Goal: Task Accomplishment & Management: Use online tool/utility

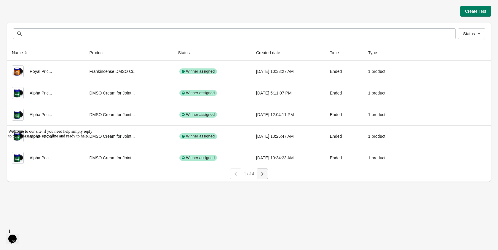
click at [263, 176] on icon "button" at bounding box center [262, 174] width 6 height 6
click at [268, 175] on div "2 of 4" at bounding box center [246, 171] width 489 height 15
click at [264, 175] on icon "button" at bounding box center [262, 174] width 6 height 6
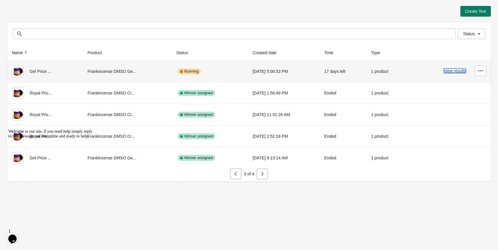
click at [448, 72] on button "View results" at bounding box center [455, 70] width 22 height 5
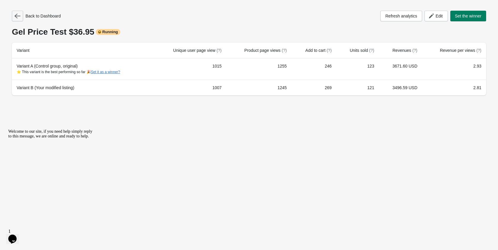
click at [20, 16] on icon "button" at bounding box center [18, 16] width 6 height 5
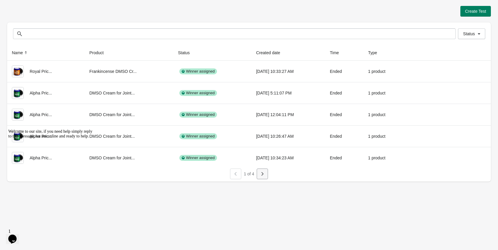
click at [263, 171] on icon "button" at bounding box center [262, 174] width 6 height 6
click at [262, 171] on icon "button" at bounding box center [262, 174] width 6 height 6
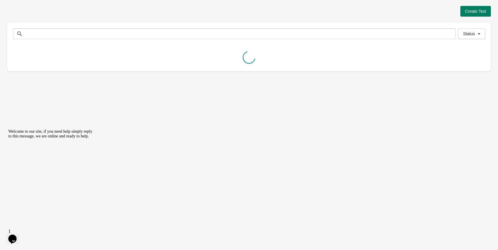
click at [262, 171] on div "Create Test Status Status Name Product Status Created date Time Type Alpha Pric…" at bounding box center [249, 125] width 498 height 250
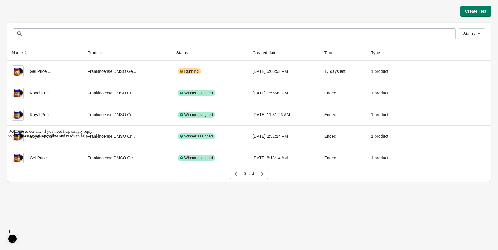
click at [262, 171] on icon "button" at bounding box center [262, 174] width 6 height 6
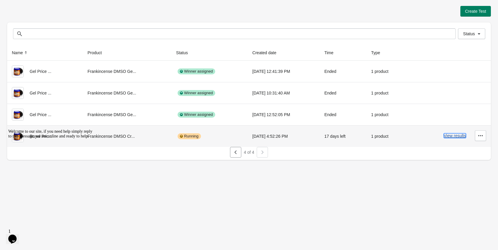
click at [454, 135] on button "View results" at bounding box center [455, 135] width 22 height 5
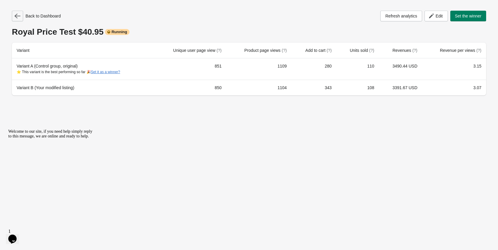
click at [19, 19] on button "button" at bounding box center [17, 16] width 11 height 11
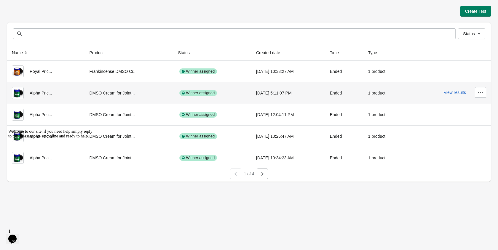
click at [101, 94] on div "DMSO Cream for Joint..." at bounding box center [128, 93] width 79 height 12
click at [454, 91] on button "View results" at bounding box center [455, 92] width 22 height 5
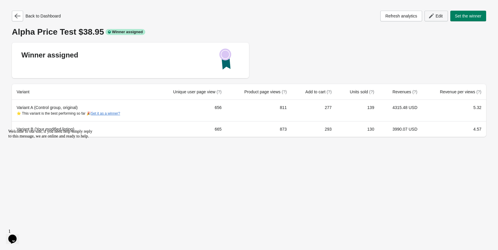
click at [441, 15] on span "Edit" at bounding box center [439, 16] width 7 height 5
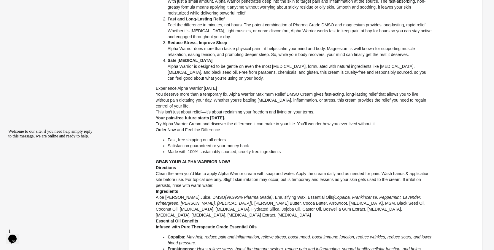
scroll to position [298, 0]
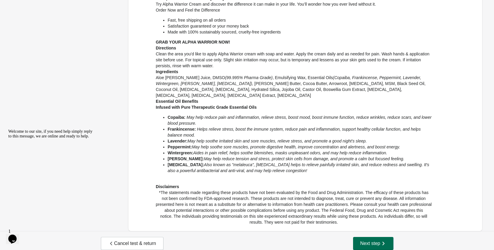
click at [370, 241] on span "Next step" at bounding box center [373, 244] width 26 height 6
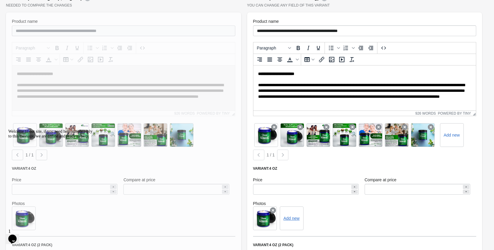
scroll to position [504, 0]
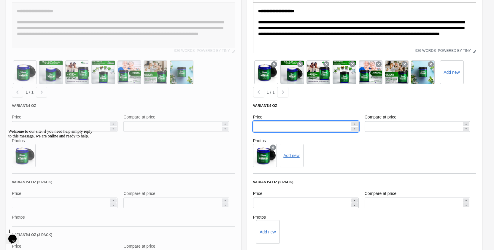
drag, startPoint x: 258, startPoint y: 116, endPoint x: 269, endPoint y: 115, distance: 10.7
click at [269, 121] on input "*****" at bounding box center [301, 126] width 97 height 11
type input "*****"
click at [244, 107] on div "**********" at bounding box center [364, 141] width 241 height 424
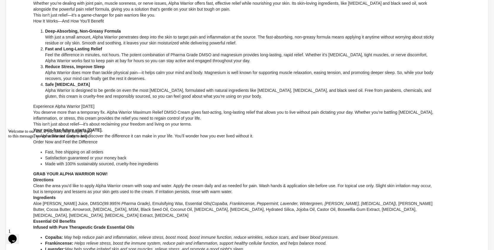
scroll to position [0, 0]
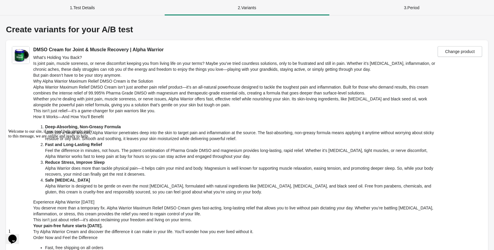
click at [92, 4] on div "1 . Test Details" at bounding box center [82, 7] width 165 height 15
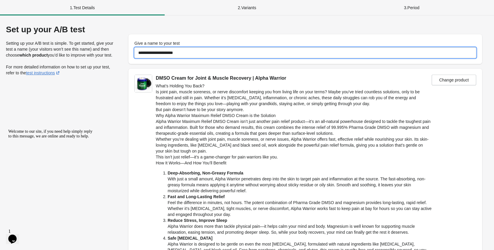
drag, startPoint x: 173, startPoint y: 50, endPoint x: 185, endPoint y: 51, distance: 11.9
click at [185, 51] on input "**********" at bounding box center [305, 52] width 342 height 11
type input "**********"
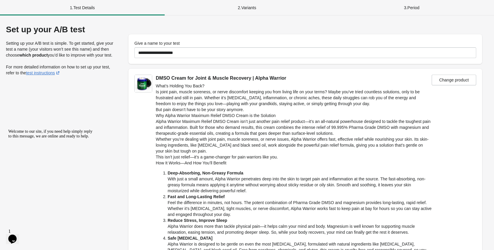
click at [192, 63] on div "**********" at bounding box center [304, 49] width 353 height 30
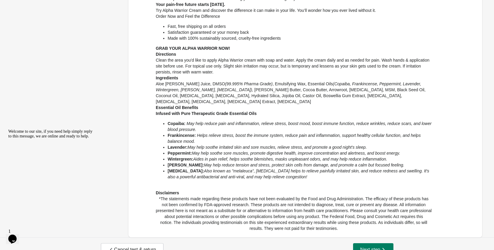
scroll to position [298, 0]
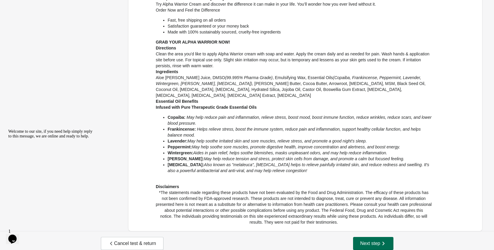
click at [373, 237] on button "Next step" at bounding box center [373, 243] width 40 height 13
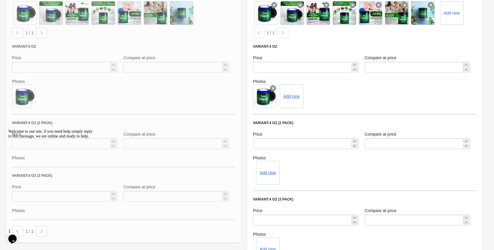
scroll to position [682, 0]
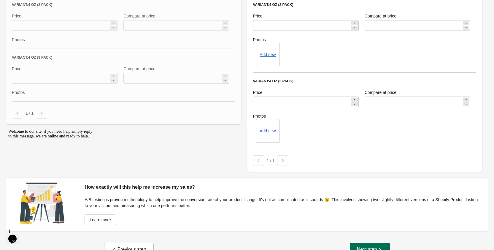
click at [362, 244] on button "Next step" at bounding box center [370, 249] width 40 height 13
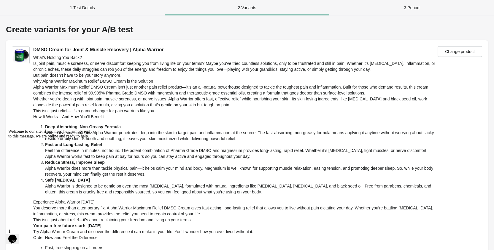
select select "*****"
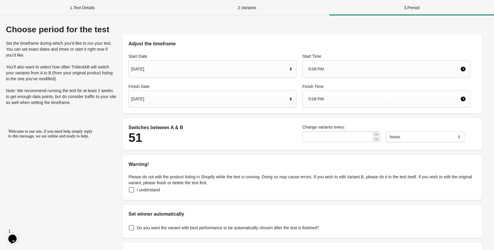
click at [290, 77] on div "Aug 26, 2025" at bounding box center [212, 68] width 168 height 17
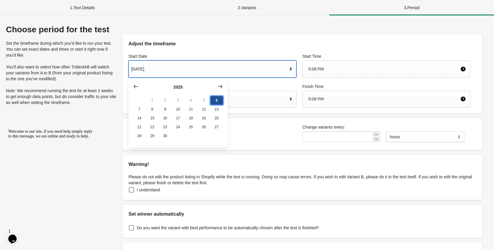
click at [215, 99] on button "6" at bounding box center [216, 100] width 13 height 9
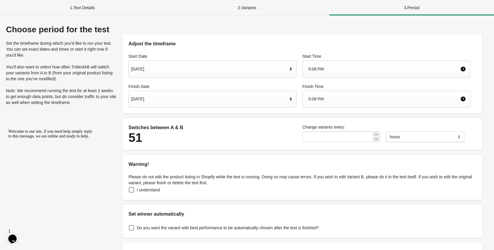
click at [289, 99] on icon at bounding box center [291, 99] width 6 height 6
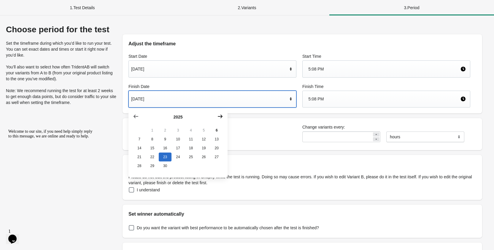
click at [219, 117] on icon "button" at bounding box center [220, 117] width 6 height 6
click at [220, 131] on button "4" at bounding box center [216, 130] width 13 height 9
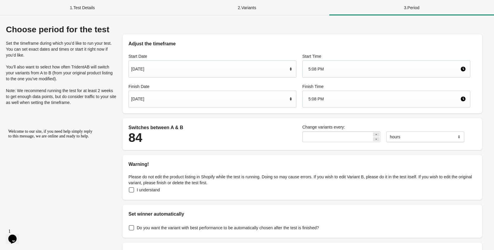
click at [232, 117] on div "Adjust the timeframe Start Date Sep 6, 2025 Start Time 5:08 PM Finish Date Oct …" at bounding box center [302, 174] width 371 height 299
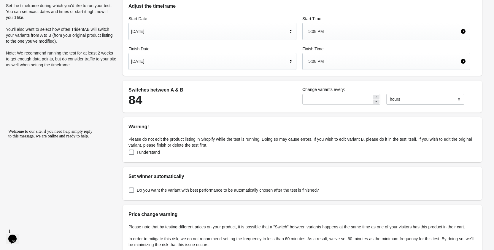
scroll to position [89, 0]
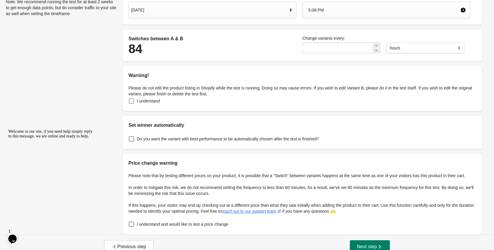
click at [130, 101] on span at bounding box center [131, 100] width 5 height 5
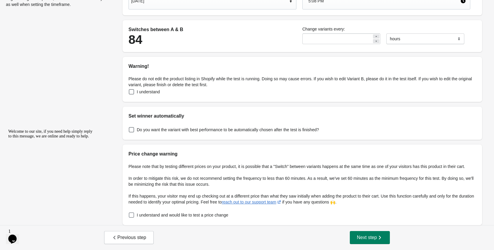
click at [134, 216] on span at bounding box center [131, 215] width 6 height 6
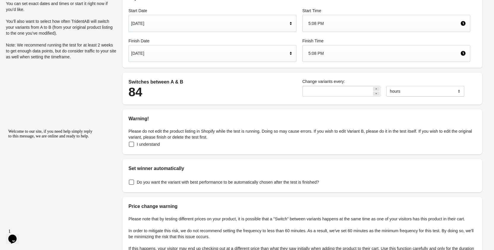
scroll to position [0, 0]
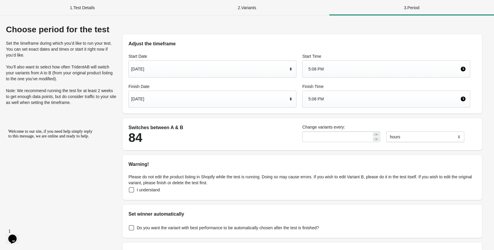
click at [112, 126] on div "Choose period for the test Set the timeframe during which you’d like to run you…" at bounding box center [247, 174] width 482 height 299
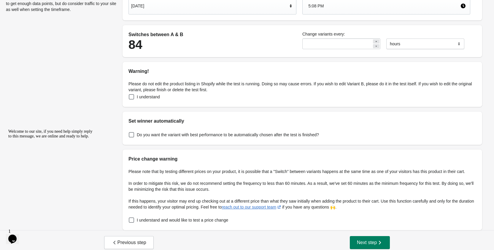
scroll to position [98, 0]
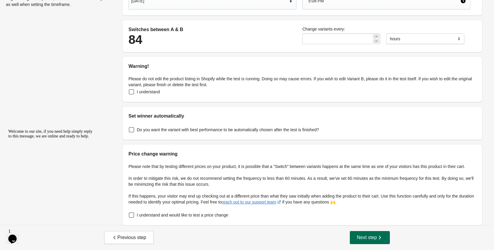
click at [375, 237] on span "Next step" at bounding box center [370, 238] width 26 height 6
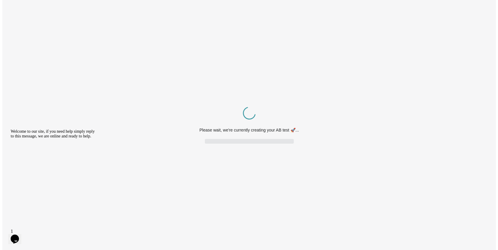
scroll to position [0, 0]
drag, startPoint x: 235, startPoint y: 141, endPoint x: 255, endPoint y: 168, distance: 33.4
click at [255, 168] on div "Spinner example Please wait, we're currently creating your AB test 🚀..." at bounding box center [249, 125] width 498 height 250
click at [106, 103] on div "Spinner example Please wait, we're currently creating your AB test 🚀..." at bounding box center [249, 125] width 498 height 250
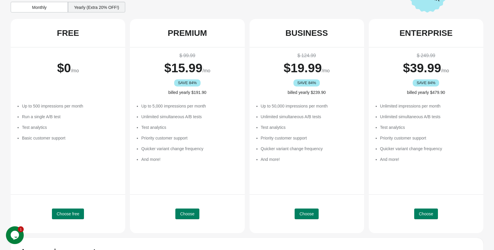
scroll to position [100, 0]
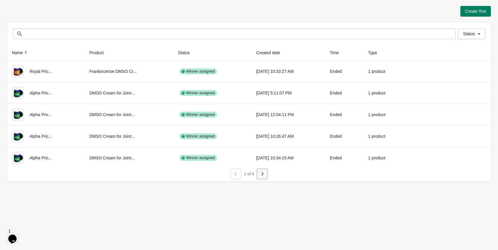
click at [263, 178] on button "button" at bounding box center [262, 174] width 11 height 11
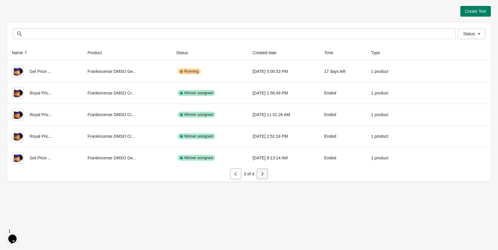
click at [263, 177] on button "button" at bounding box center [262, 174] width 11 height 11
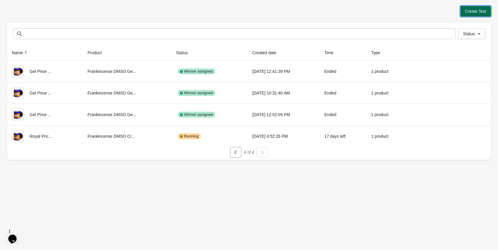
click at [480, 13] on span "Create Test" at bounding box center [475, 11] width 21 height 5
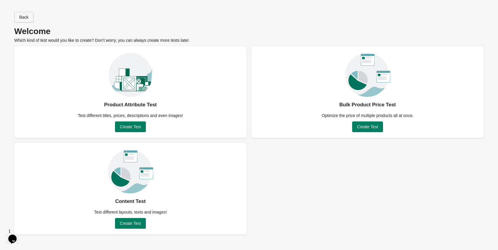
click at [27, 14] on button "Back" at bounding box center [23, 17] width 19 height 11
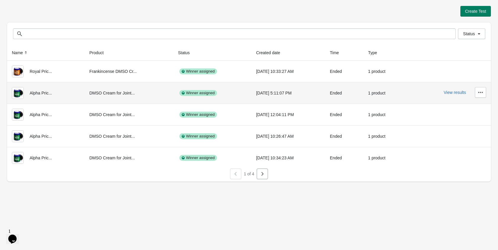
click at [114, 91] on div "DMSO Cream for Joint..." at bounding box center [128, 93] width 79 height 12
click at [37, 94] on div "Alpha Pric..." at bounding box center [46, 93] width 68 height 12
click at [462, 91] on button "View results" at bounding box center [455, 92] width 22 height 5
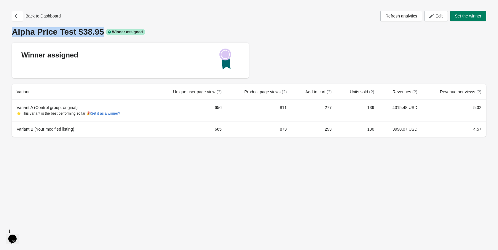
drag, startPoint x: 97, startPoint y: 29, endPoint x: 12, endPoint y: 35, distance: 85.0
click at [12, 35] on div "Alpha Price Test $38.95 Winner assigned" at bounding box center [249, 31] width 474 height 9
copy div "Alpha Price Test $38.95"
click at [15, 21] on div "Back to Dashboard Refresh analytics Edit Set the winner Alpha Price Test $38.95…" at bounding box center [249, 74] width 474 height 126
click at [17, 17] on icon "button" at bounding box center [18, 16] width 6 height 6
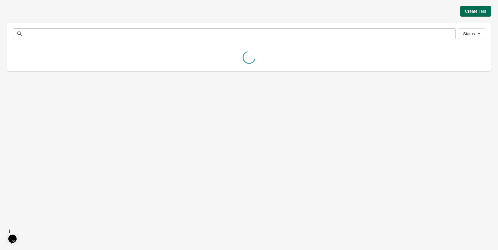
click at [472, 12] on span "Create Test" at bounding box center [475, 11] width 21 height 5
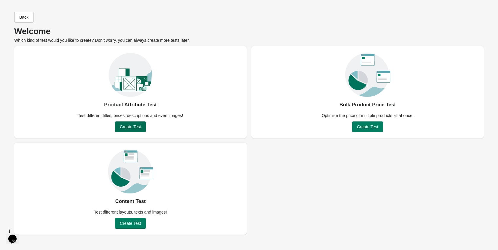
click at [142, 127] on button "Create Test" at bounding box center [130, 127] width 31 height 11
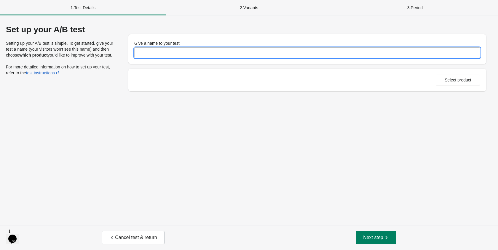
click at [213, 57] on input "Give a name to your test" at bounding box center [307, 52] width 346 height 11
paste input "**********"
click at [172, 51] on input "**********" at bounding box center [307, 52] width 346 height 11
type input "**********"
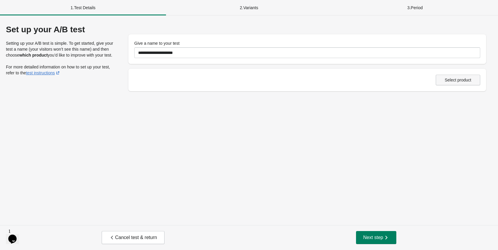
click at [472, 79] on span "Select product" at bounding box center [458, 80] width 34 height 5
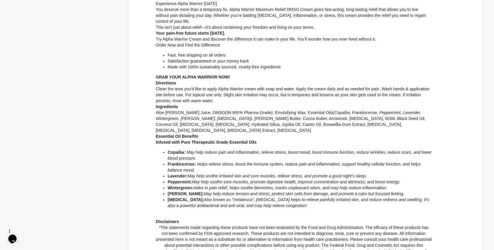
scroll to position [298, 0]
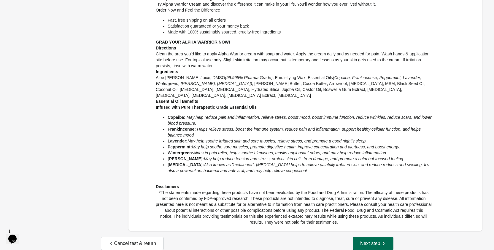
click at [381, 241] on icon "button" at bounding box center [383, 244] width 6 height 6
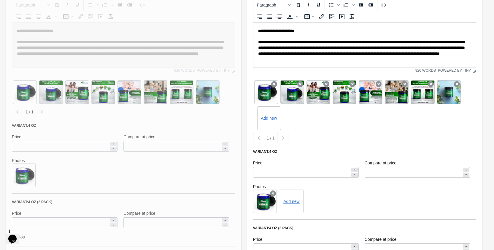
scroll to position [563, 0]
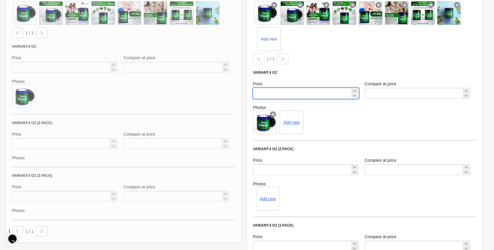
drag, startPoint x: 263, startPoint y: 81, endPoint x: 272, endPoint y: 81, distance: 8.6
click at [272, 88] on input "*****" at bounding box center [301, 93] width 97 height 11
type input "*****"
click at [244, 71] on div "**********" at bounding box center [364, 95] width 241 height 450
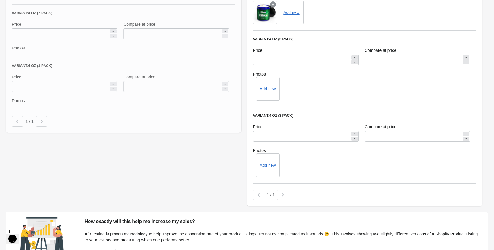
scroll to position [708, 0]
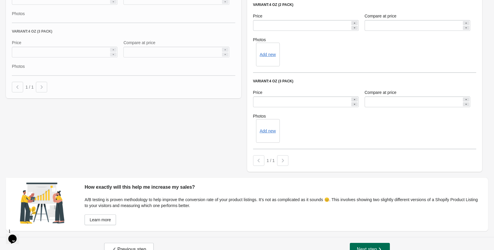
click at [360, 247] on span "Next step" at bounding box center [370, 250] width 26 height 6
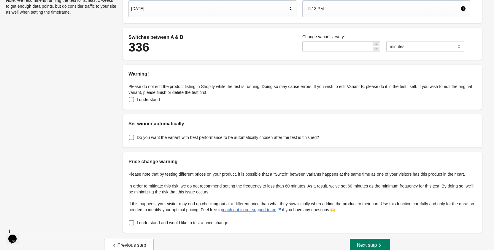
scroll to position [98, 0]
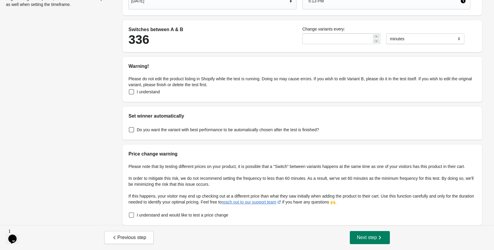
click at [133, 213] on span at bounding box center [131, 215] width 5 height 5
click at [133, 129] on span at bounding box center [131, 129] width 5 height 5
click at [130, 95] on span at bounding box center [131, 92] width 6 height 6
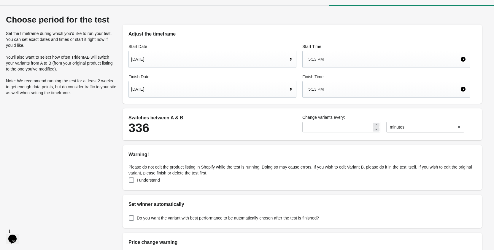
scroll to position [9, 0]
click at [212, 87] on div "Sep 20, 2025" at bounding box center [209, 89] width 157 height 11
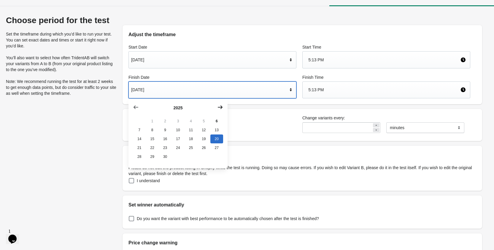
click at [220, 109] on icon "button" at bounding box center [220, 107] width 6 height 6
click at [218, 121] on button "4" at bounding box center [216, 121] width 13 height 9
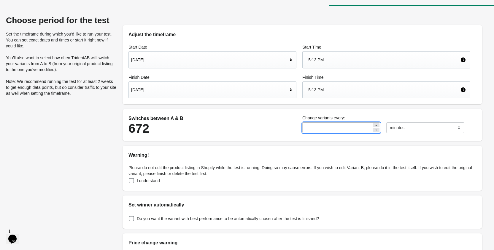
drag, startPoint x: 302, startPoint y: 127, endPoint x: 295, endPoint y: 127, distance: 7.4
click at [295, 127] on div "Switches between A & B 672 Change variants every: ** ******* ***** **** minutes" at bounding box center [299, 125] width 348 height 26
type input "*"
click at [416, 132] on select "******* ***** ****" at bounding box center [425, 127] width 78 height 11
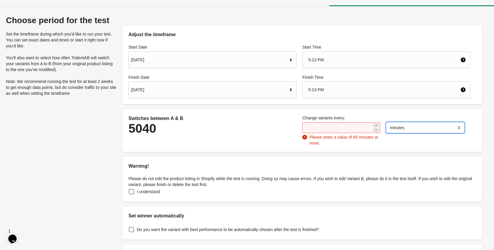
select select "*****"
click at [386, 122] on select "******* ***** ****" at bounding box center [425, 127] width 78 height 11
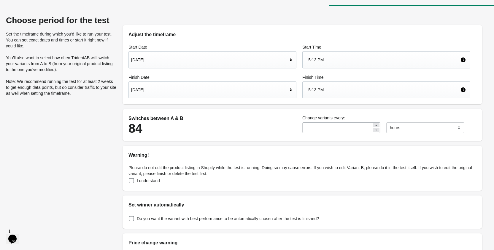
click at [280, 108] on div "Adjust the timeframe Start Date Sep 6, 2025 Start Time 5:13 PM Finish Date Oct …" at bounding box center [302, 165] width 371 height 299
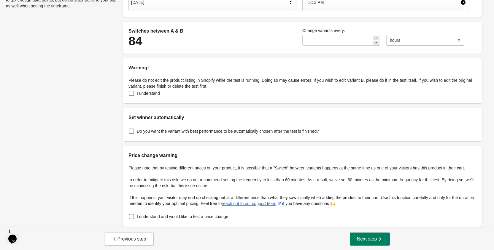
scroll to position [98, 0]
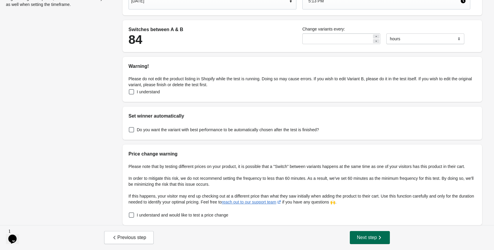
click at [365, 239] on span "Next step" at bounding box center [370, 238] width 26 height 6
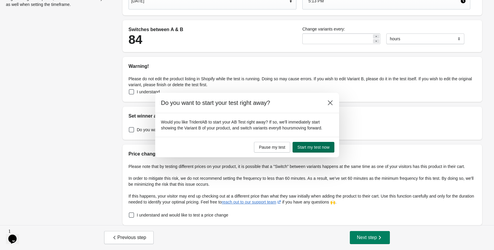
click at [316, 148] on span "Start my test now" at bounding box center [313, 147] width 32 height 5
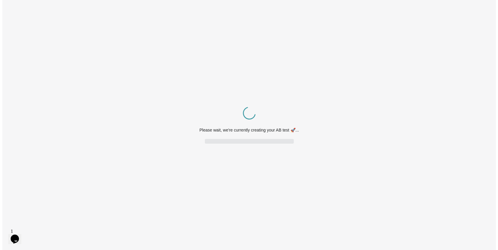
scroll to position [0, 0]
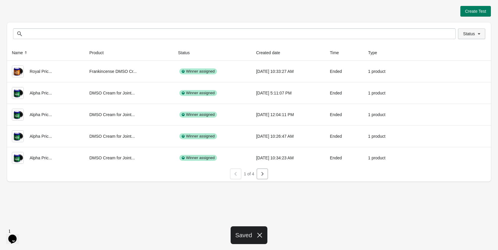
click at [463, 34] on button "Status" at bounding box center [471, 33] width 27 height 11
click at [457, 50] on span at bounding box center [455, 49] width 5 height 5
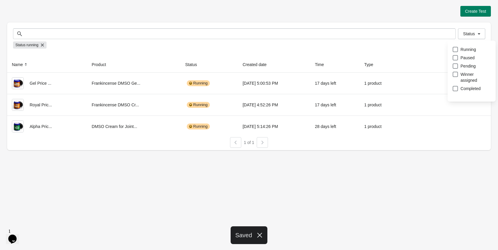
drag, startPoint x: 198, startPoint y: 157, endPoint x: 200, endPoint y: 161, distance: 4.8
click at [198, 156] on div "Create Test Status Status Status running Name Product Status Created date Time …" at bounding box center [249, 125] width 498 height 250
